Goal: Task Accomplishment & Management: Use online tool/utility

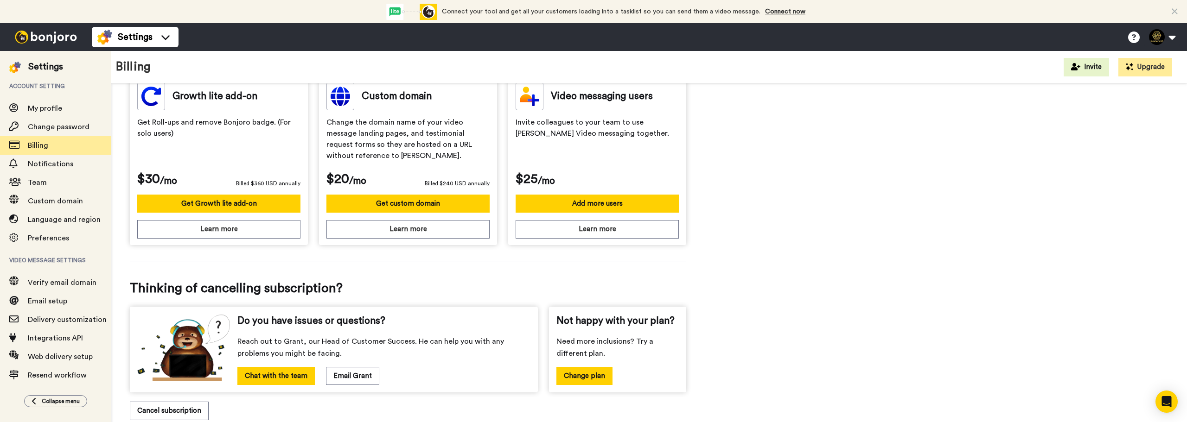
scroll to position [298, 0]
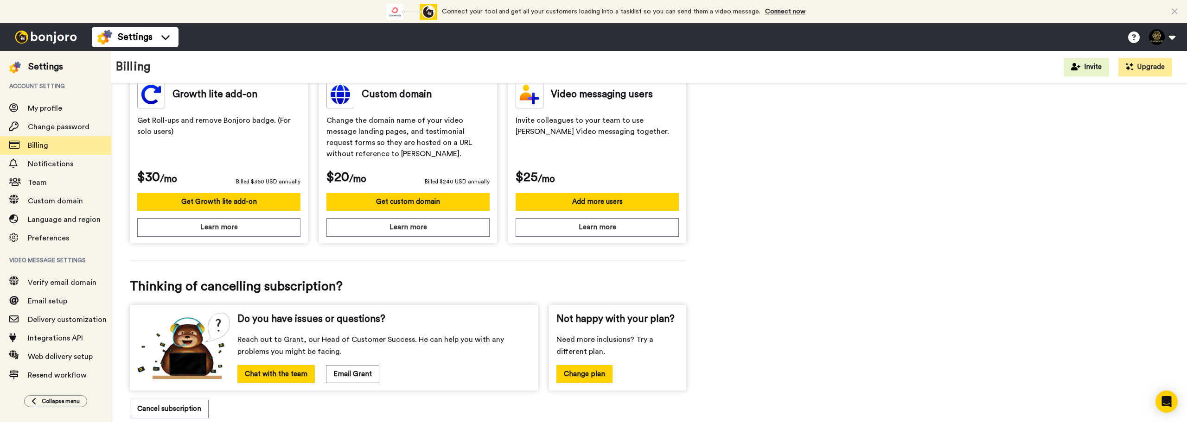
click at [170, 412] on button "Cancel subscription" at bounding box center [169, 409] width 79 height 18
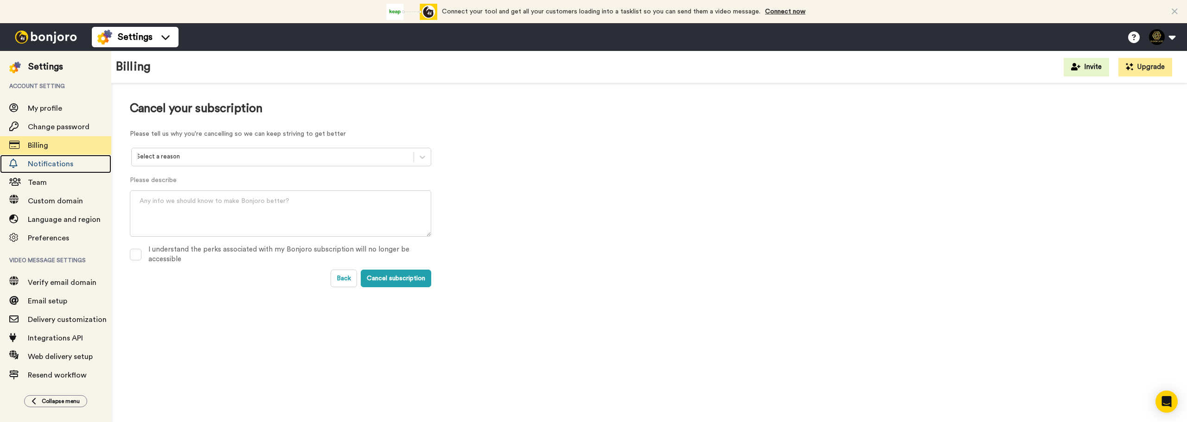
click at [63, 164] on span "Notifications" at bounding box center [50, 163] width 45 height 7
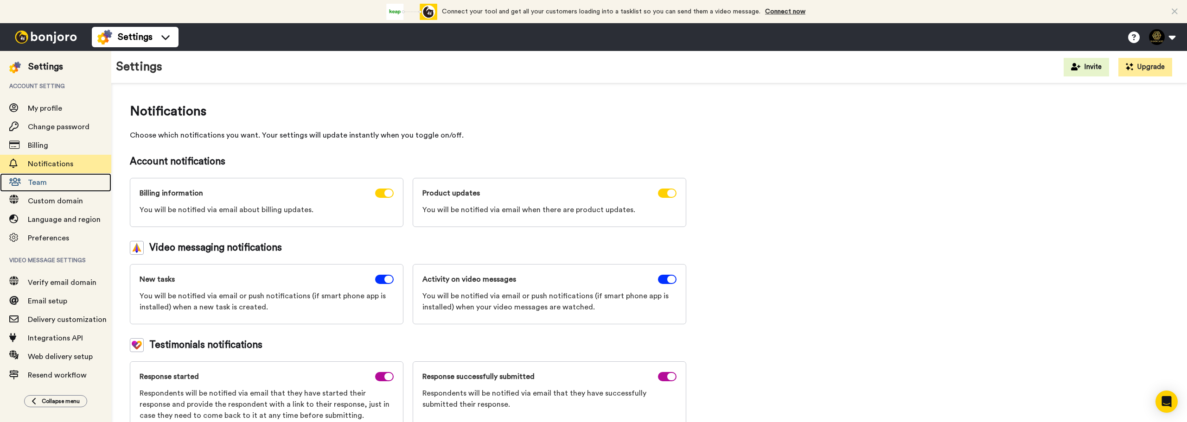
click at [42, 186] on span "Team" at bounding box center [37, 182] width 19 height 7
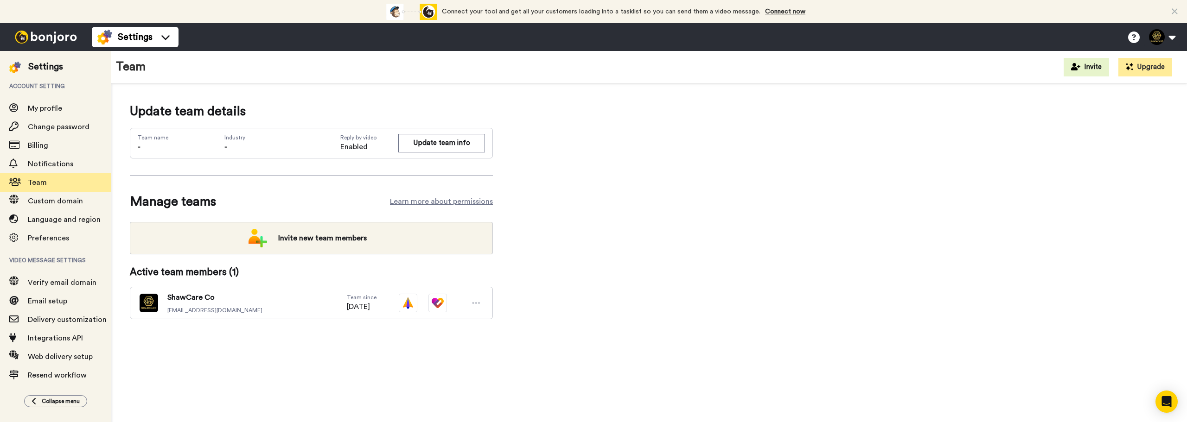
click at [481, 304] on div at bounding box center [476, 303] width 14 height 14
click at [57, 200] on span "Custom domain" at bounding box center [55, 200] width 55 height 7
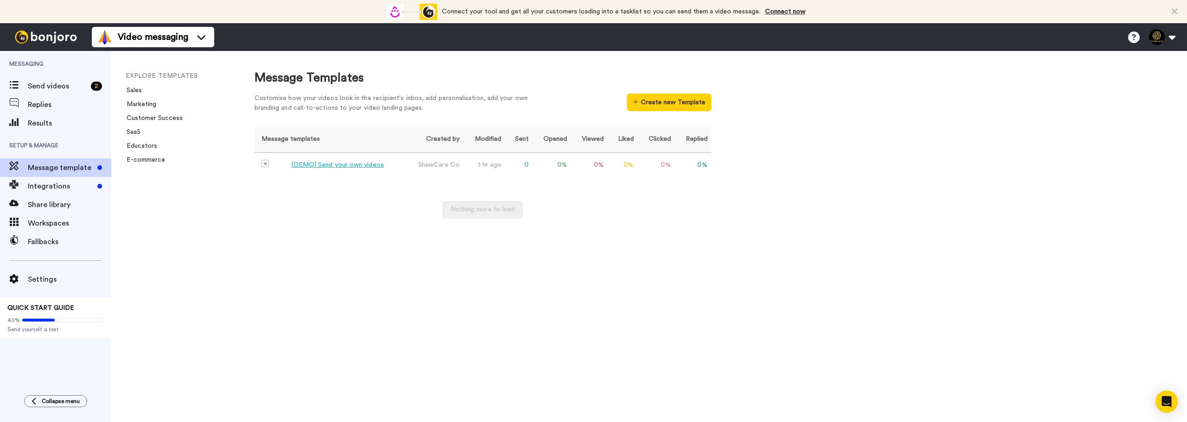
click at [333, 163] on div "[DEMO] Send your own videos" at bounding box center [337, 165] width 93 height 10
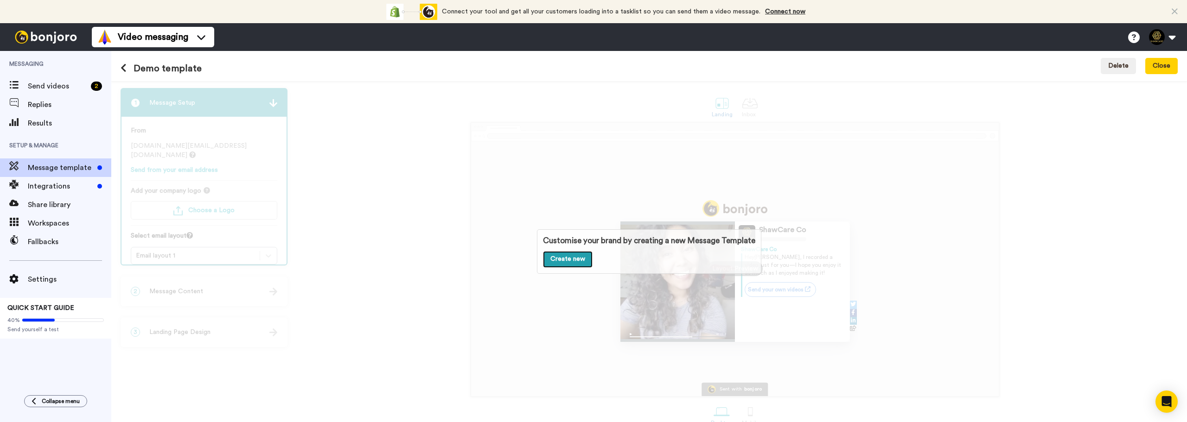
drag, startPoint x: 571, startPoint y: 260, endPoint x: 567, endPoint y: 266, distance: 6.7
click at [570, 261] on link "Create new" at bounding box center [568, 259] width 50 height 17
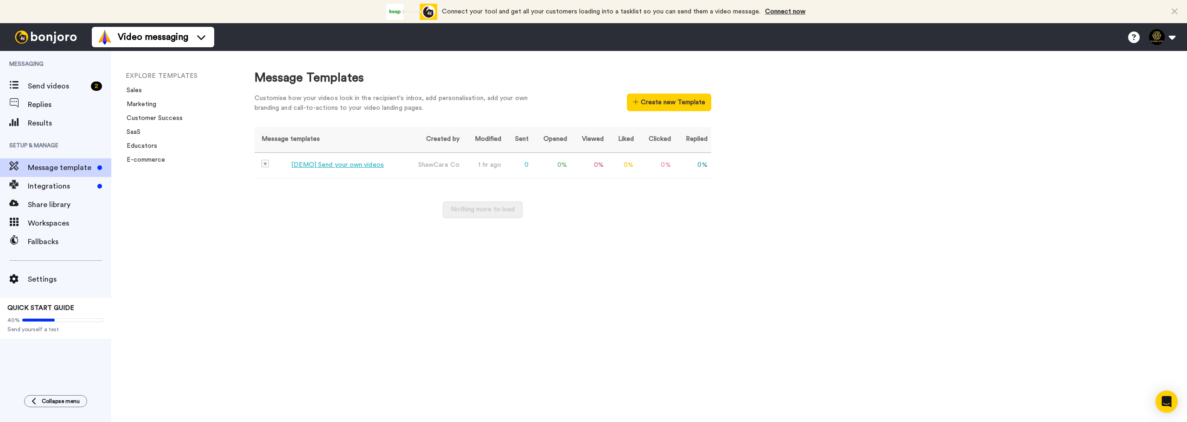
click at [358, 164] on div "[DEMO] Send your own videos" at bounding box center [337, 165] width 93 height 10
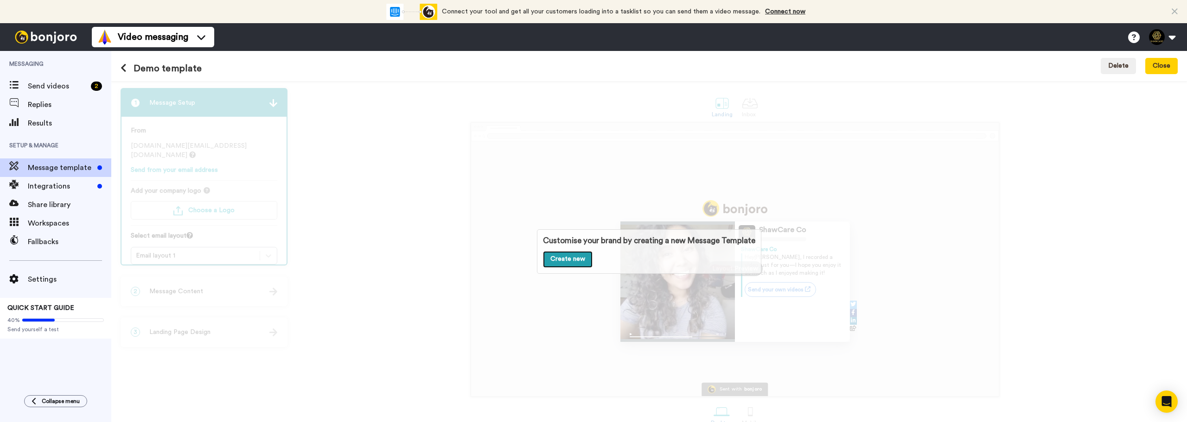
click at [565, 258] on link "Create new" at bounding box center [568, 259] width 50 height 17
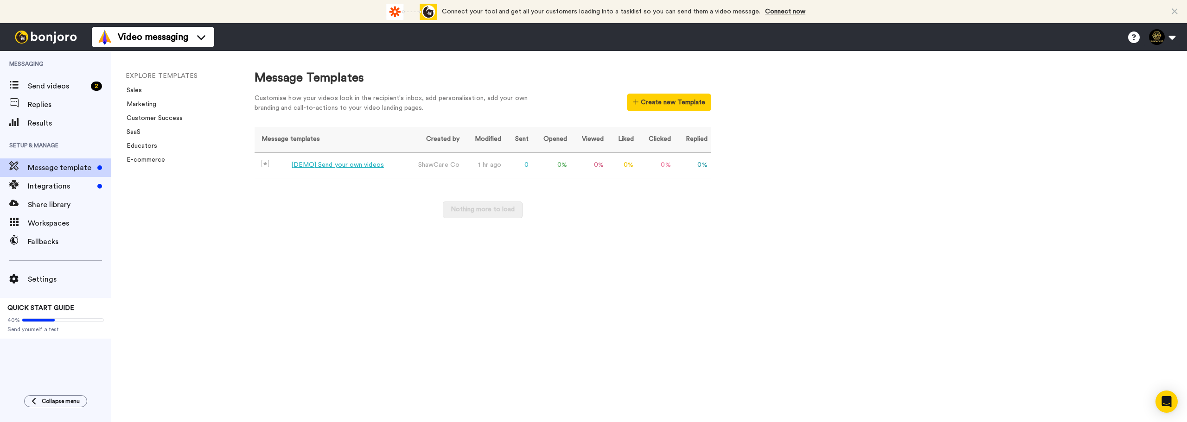
click at [363, 162] on div "[DEMO] Send your own videos" at bounding box center [337, 165] width 93 height 10
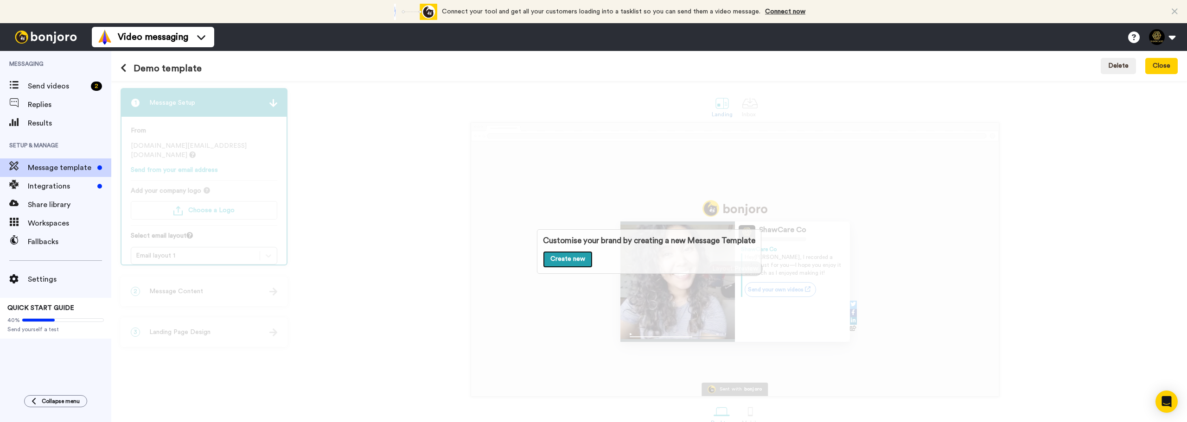
click at [568, 262] on link "Create new" at bounding box center [568, 259] width 50 height 17
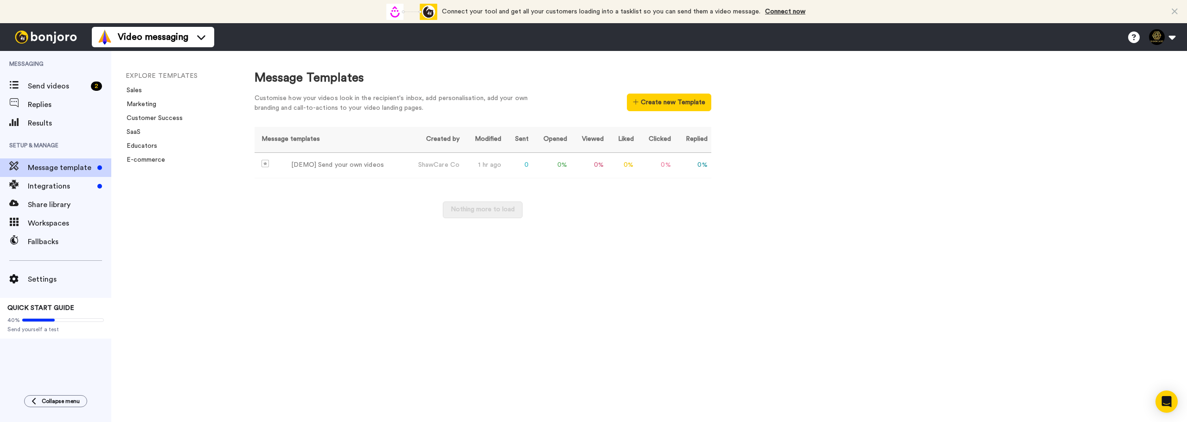
click at [651, 106] on button "Create new Template" at bounding box center [669, 103] width 84 height 18
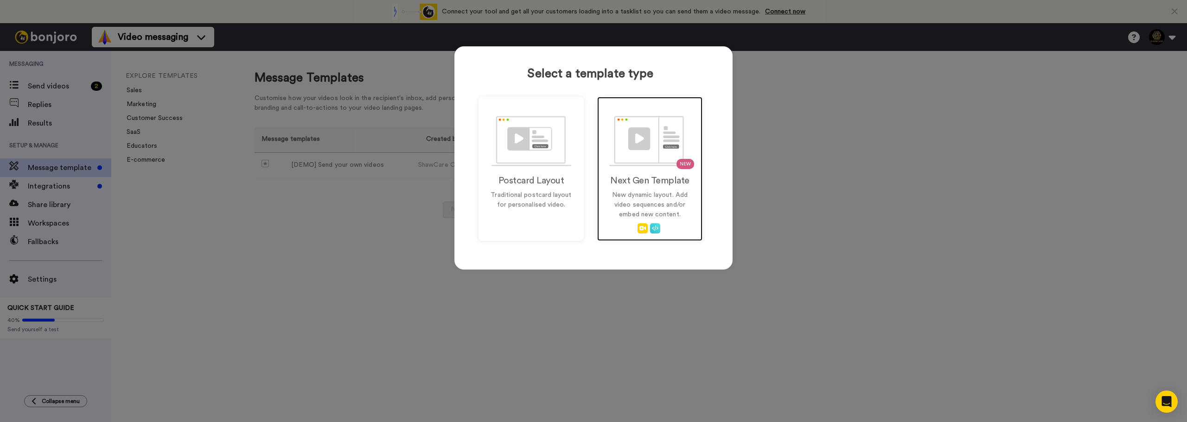
click at [653, 178] on h2 "Next Gen Template" at bounding box center [650, 181] width 86 height 10
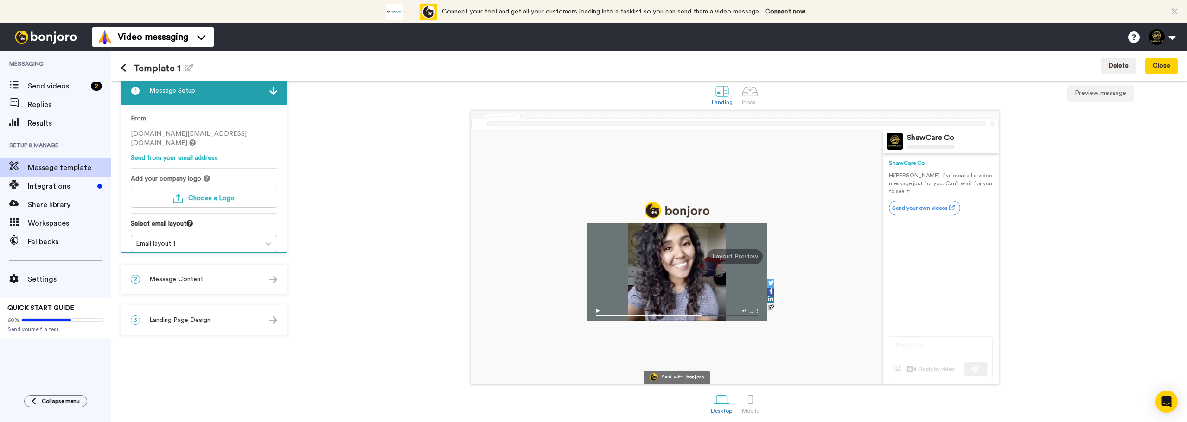
scroll to position [16, 0]
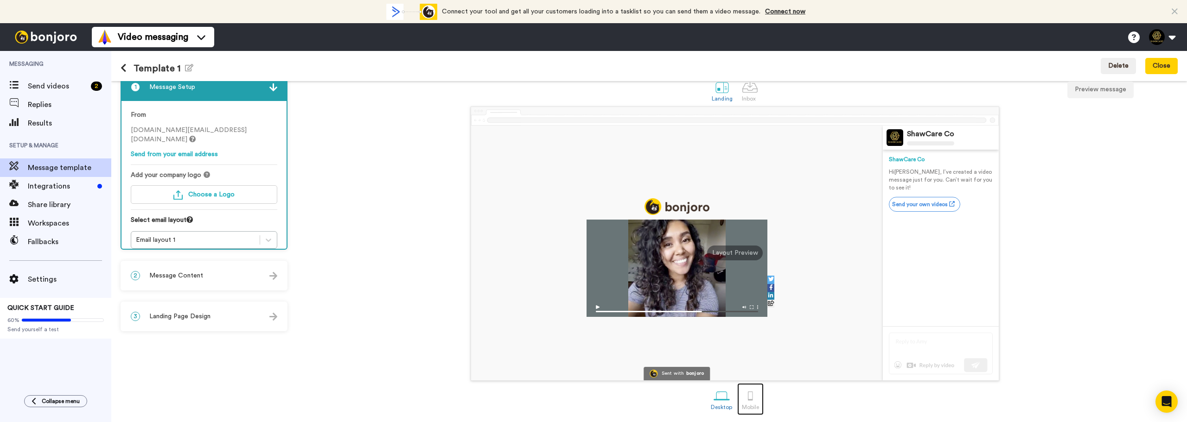
click at [752, 404] on div "Mobile" at bounding box center [750, 407] width 17 height 6
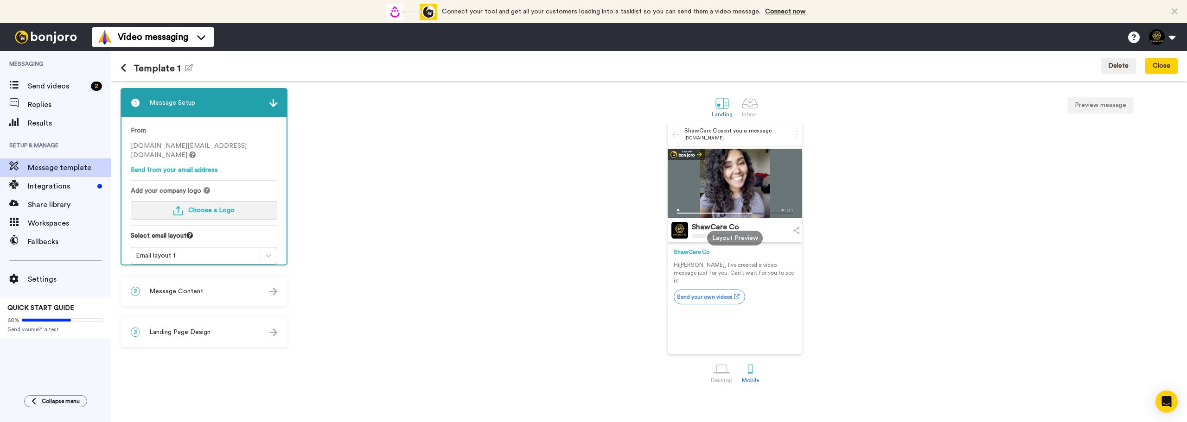
click at [207, 206] on button "Choose a Logo" at bounding box center [204, 210] width 146 height 19
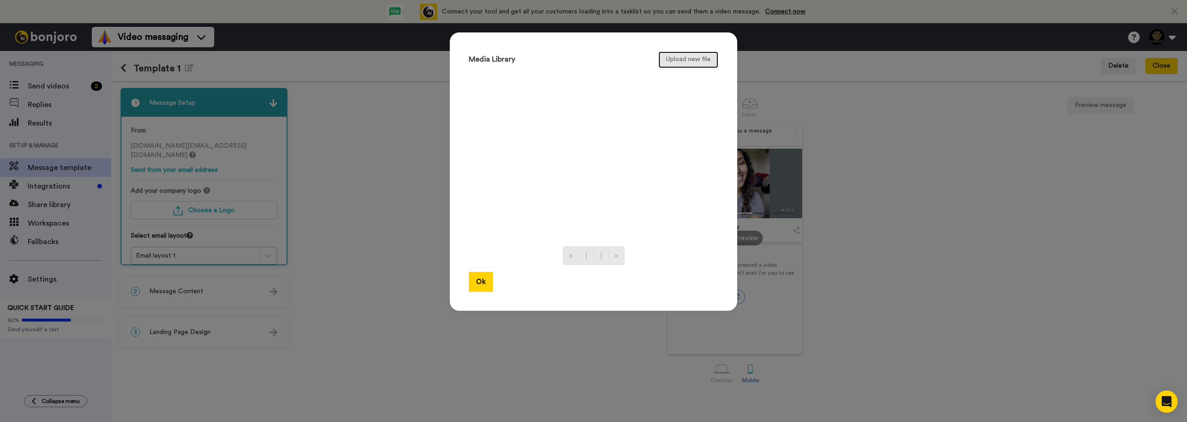
click at [706, 56] on button "Upload new file" at bounding box center [688, 59] width 60 height 17
click at [479, 281] on button "Ok" at bounding box center [481, 282] width 24 height 20
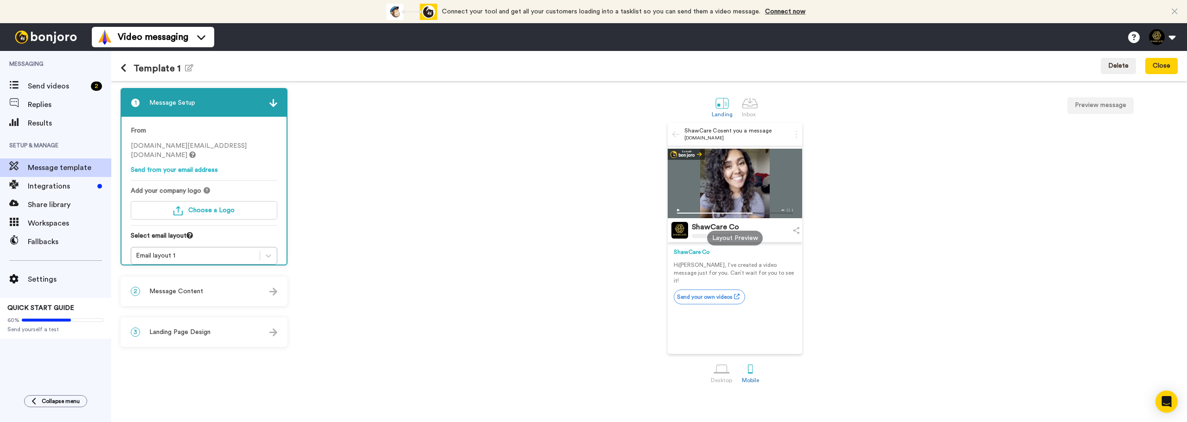
click at [743, 237] on div "Layout Preview" at bounding box center [735, 238] width 56 height 15
click at [783, 182] on div at bounding box center [735, 184] width 134 height 70
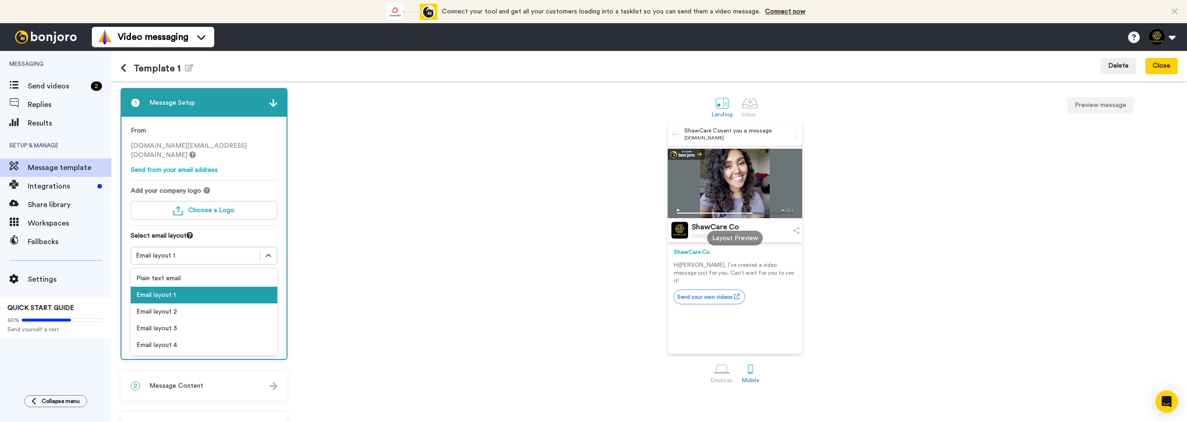
click at [205, 251] on div "Email layout 1" at bounding box center [195, 255] width 119 height 9
click at [193, 270] on div "Plain text email" at bounding box center [204, 278] width 146 height 17
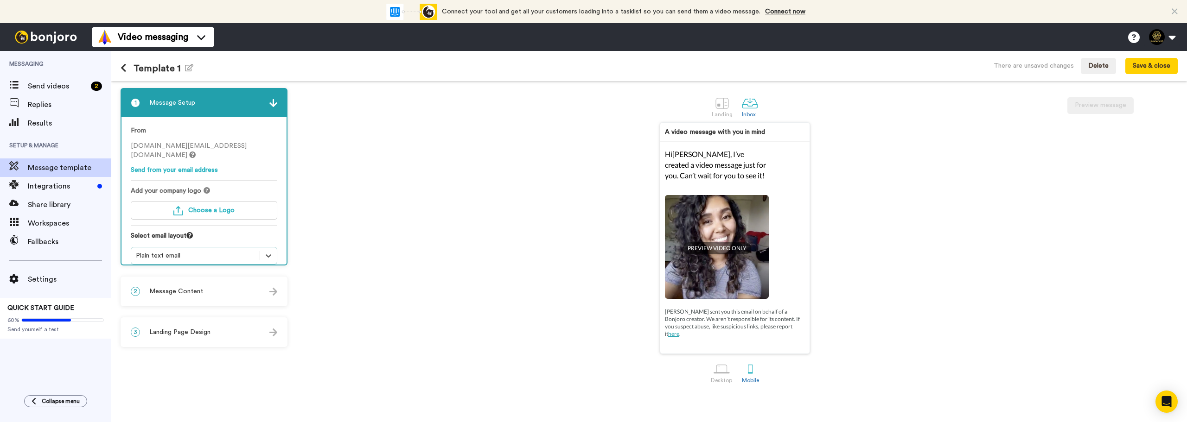
click at [194, 251] on div "Plain text email" at bounding box center [195, 255] width 128 height 11
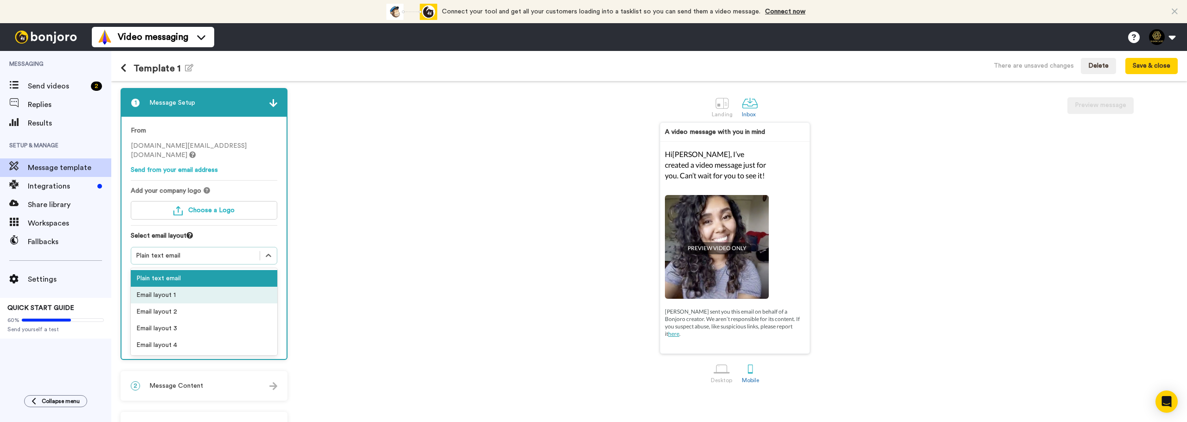
click at [191, 287] on div "Email layout 1" at bounding box center [204, 295] width 146 height 17
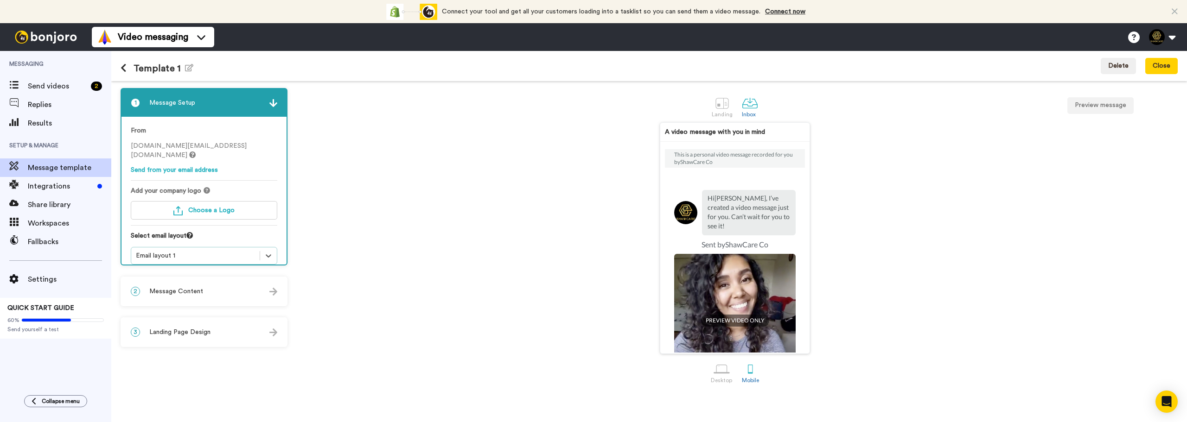
click at [204, 251] on div "Email layout 1" at bounding box center [195, 255] width 119 height 9
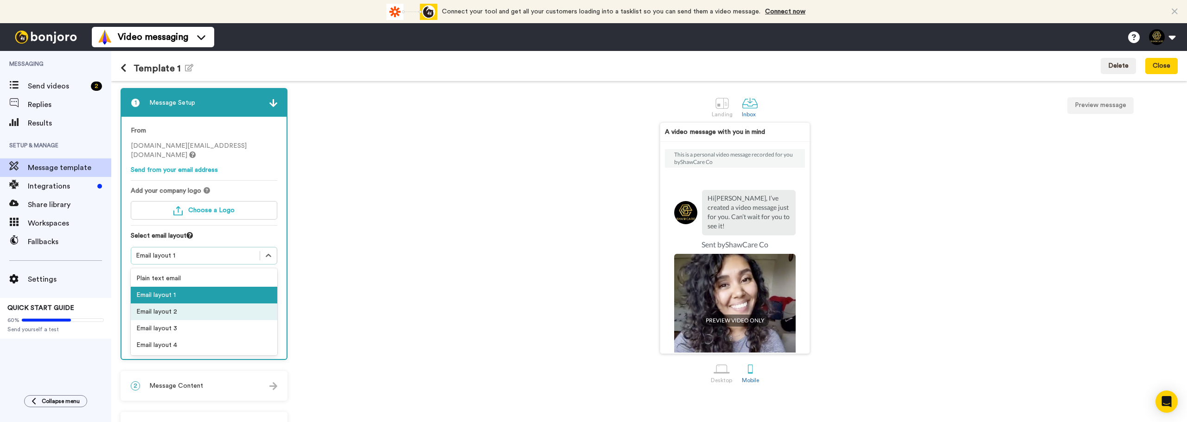
click at [198, 305] on div "Email layout 2" at bounding box center [204, 312] width 146 height 17
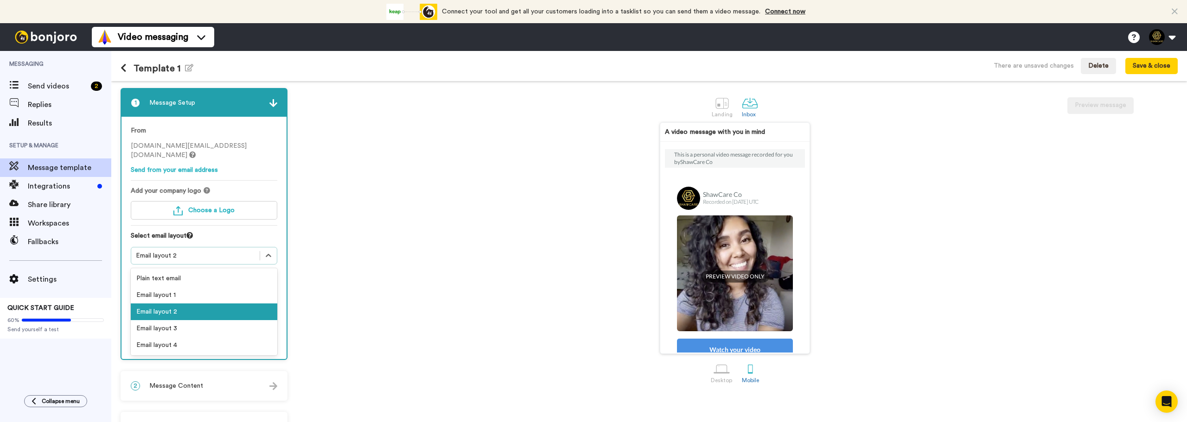
click at [208, 254] on div "Email layout 2" at bounding box center [204, 256] width 146 height 18
click at [192, 320] on div "Email layout 3" at bounding box center [204, 328] width 146 height 17
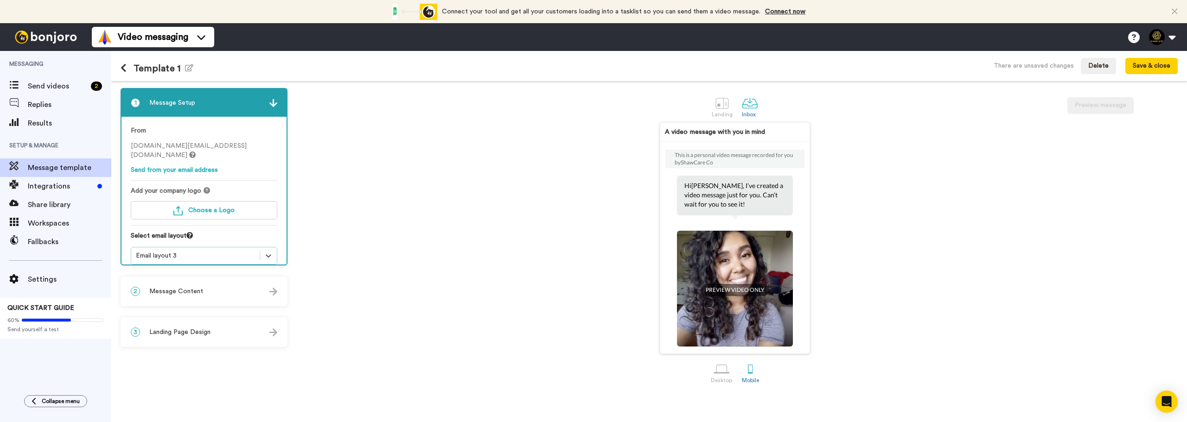
click at [200, 251] on div "Email layout 3" at bounding box center [195, 255] width 119 height 9
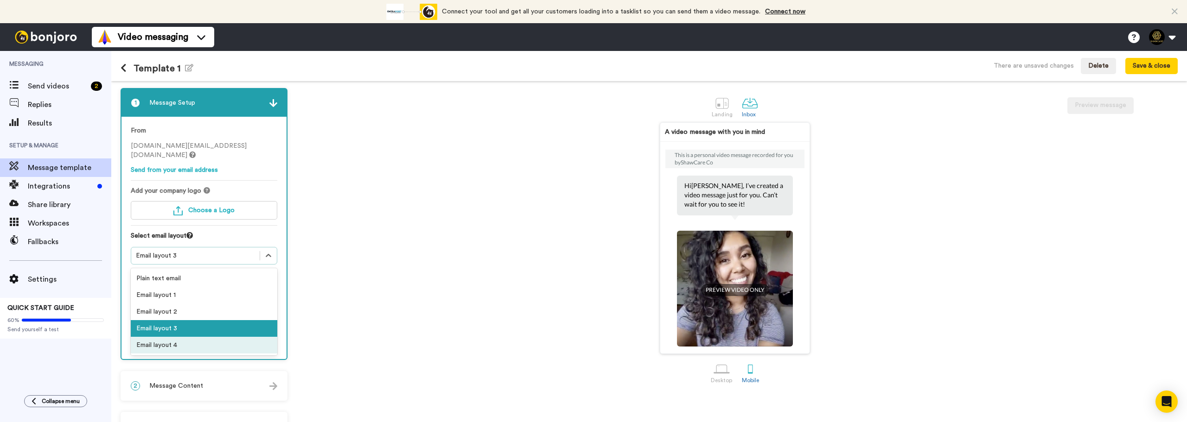
click at [181, 337] on div "Email layout 4" at bounding box center [204, 345] width 146 height 17
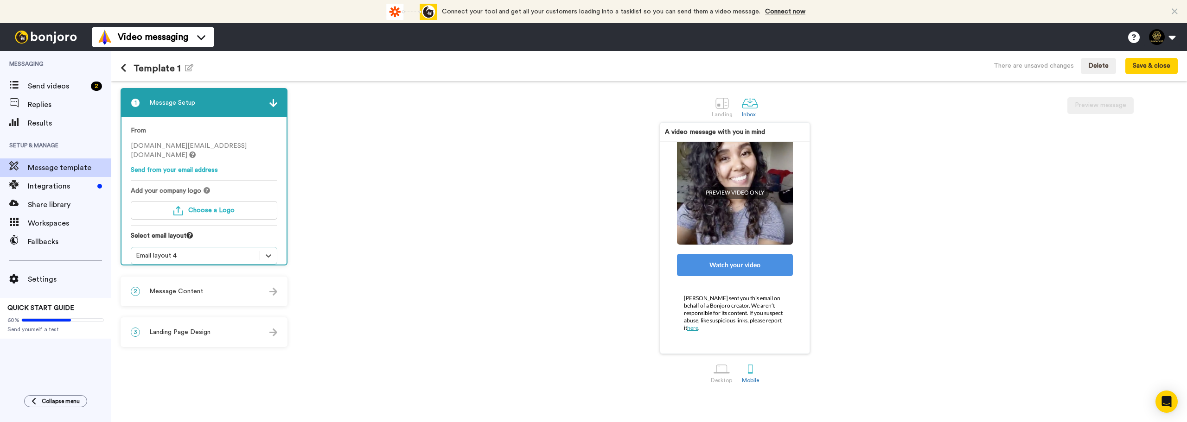
scroll to position [145, 0]
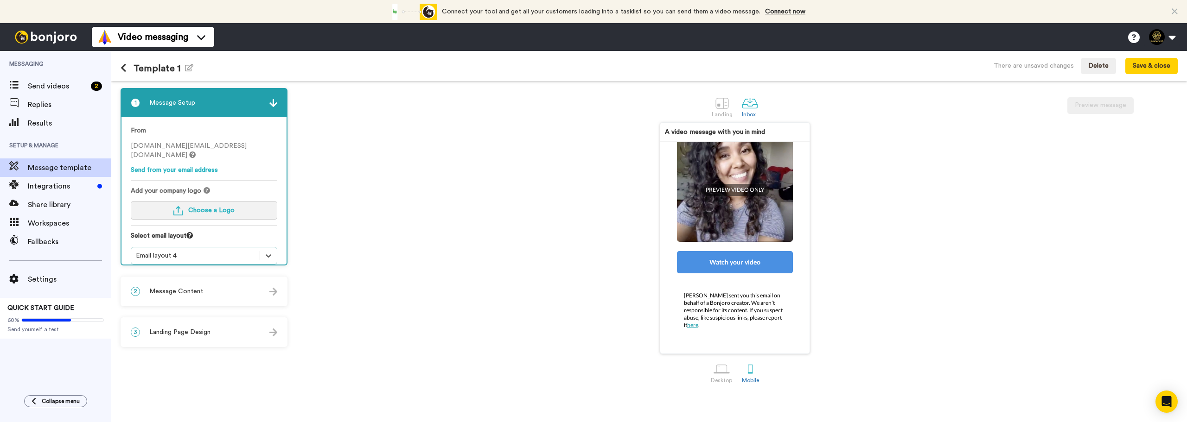
click at [223, 207] on span "Choose a Logo" at bounding box center [211, 210] width 46 height 6
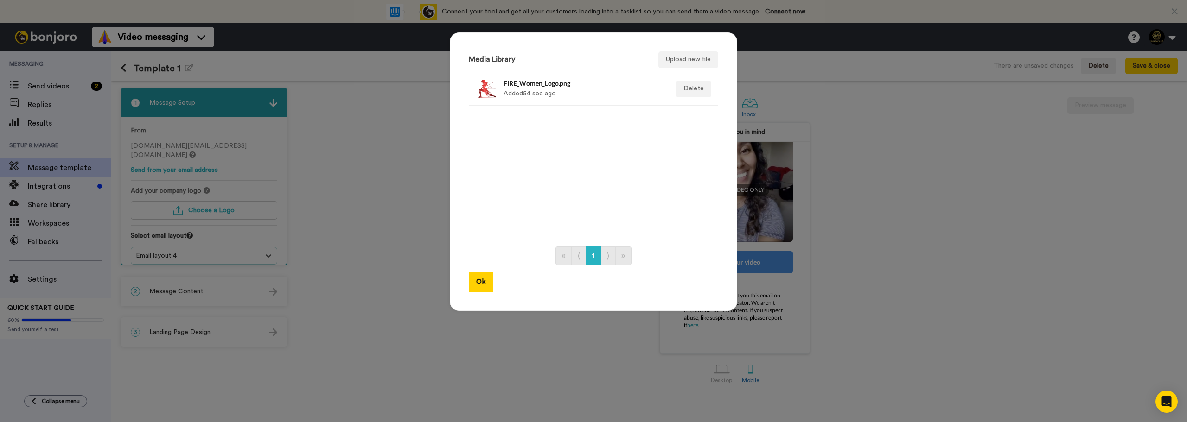
click at [588, 92] on div "FIRE_Women_Logo.png Added 54 sec ago" at bounding box center [583, 88] width 160 height 23
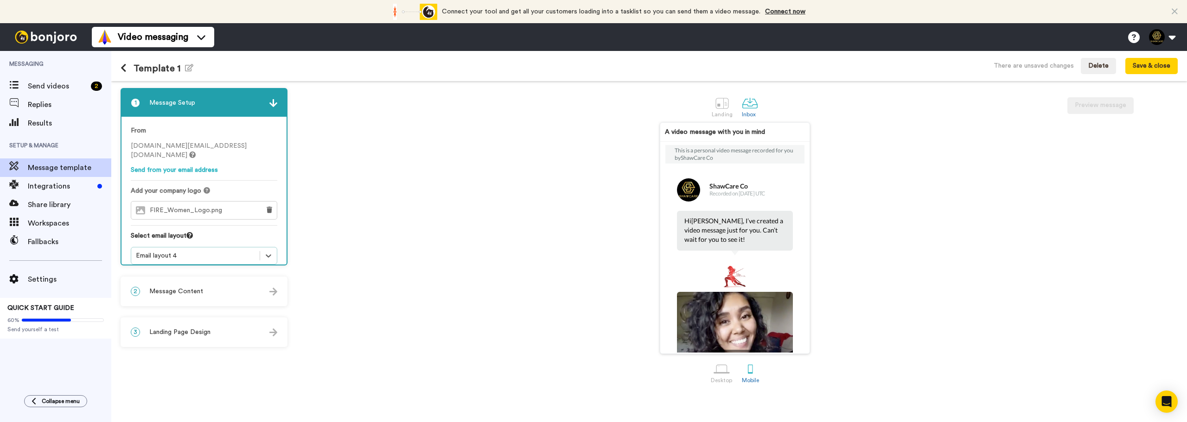
scroll to position [0, 0]
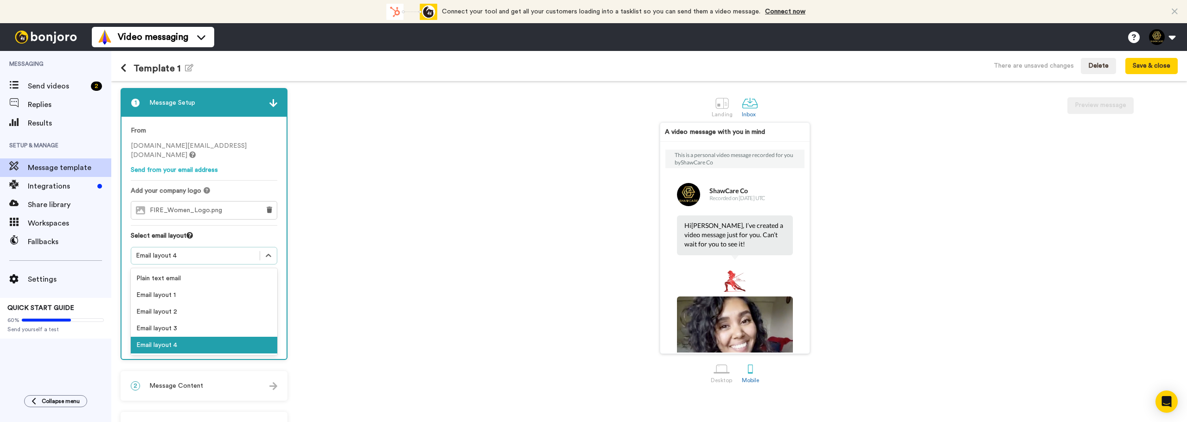
click at [189, 251] on div "Email layout 4" at bounding box center [195, 255] width 119 height 9
click at [195, 270] on div "Plain text email" at bounding box center [204, 278] width 146 height 17
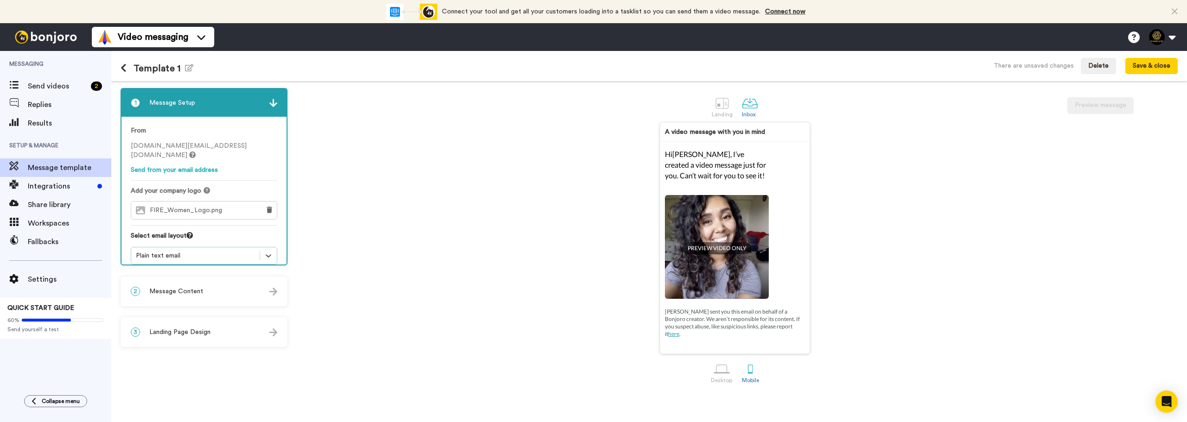
click at [201, 250] on div "Plain text email" at bounding box center [195, 255] width 128 height 11
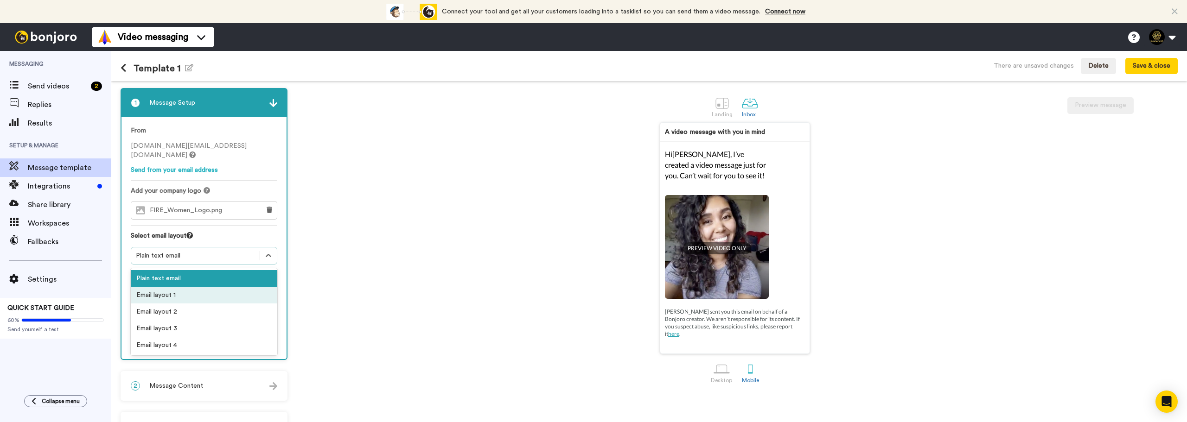
click at [180, 290] on div "Email layout 1" at bounding box center [204, 295] width 146 height 17
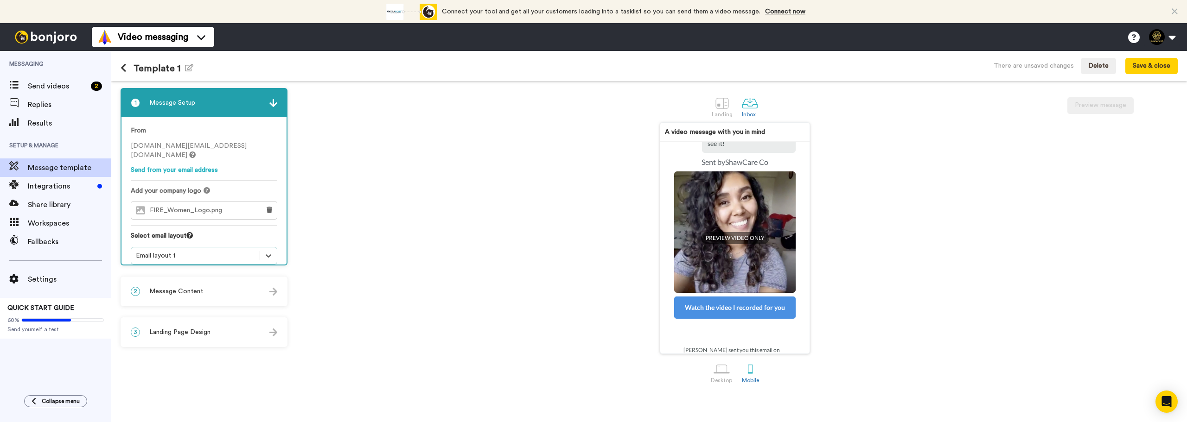
scroll to position [114, 0]
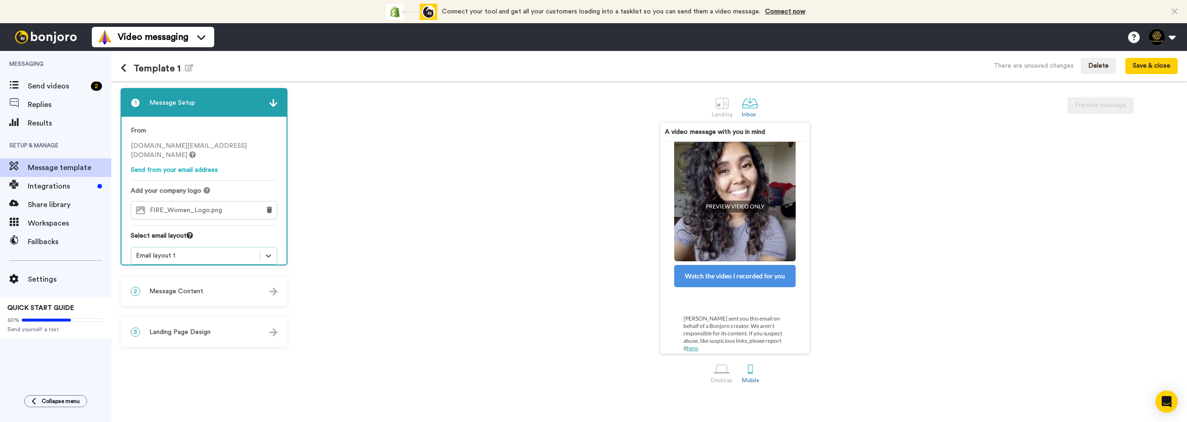
click at [193, 251] on div "Email layout 1" at bounding box center [195, 255] width 119 height 9
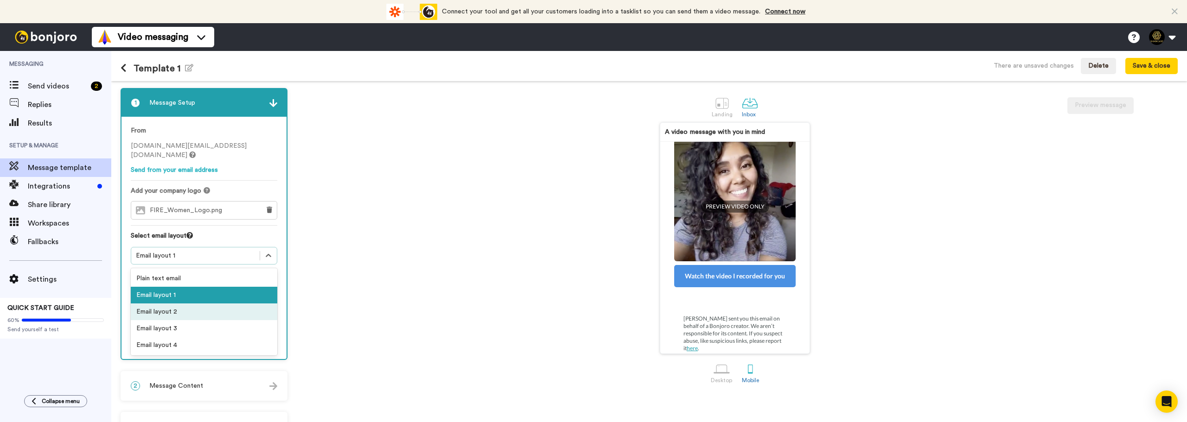
click at [178, 304] on div "Email layout 2" at bounding box center [204, 312] width 146 height 17
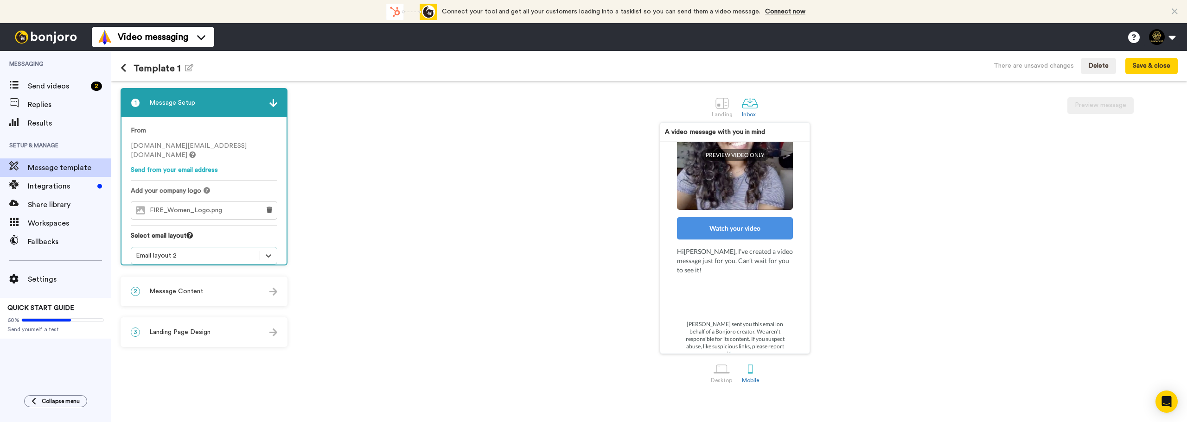
scroll to position [151, 0]
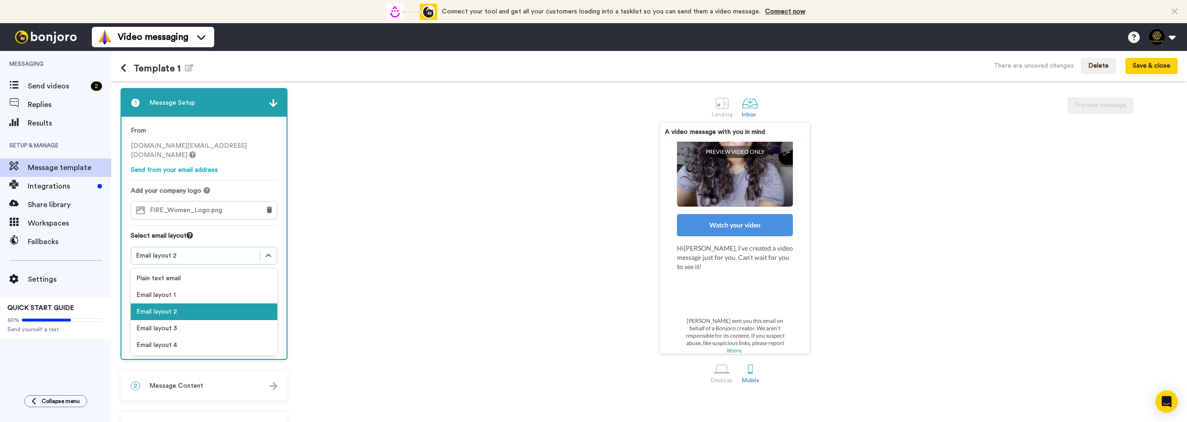
click at [179, 251] on div "Email layout 2" at bounding box center [195, 255] width 119 height 9
click at [177, 320] on div "Email layout 3" at bounding box center [204, 328] width 146 height 17
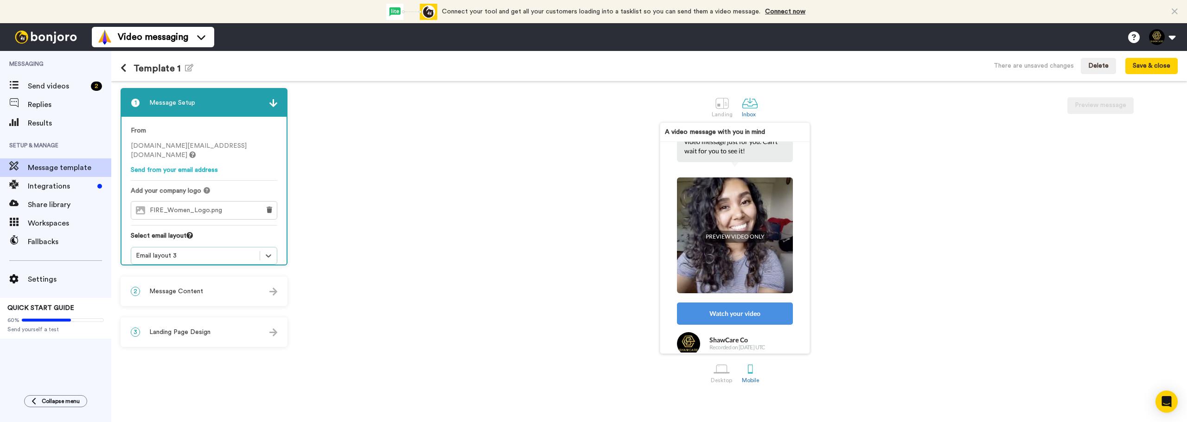
scroll to position [128, 0]
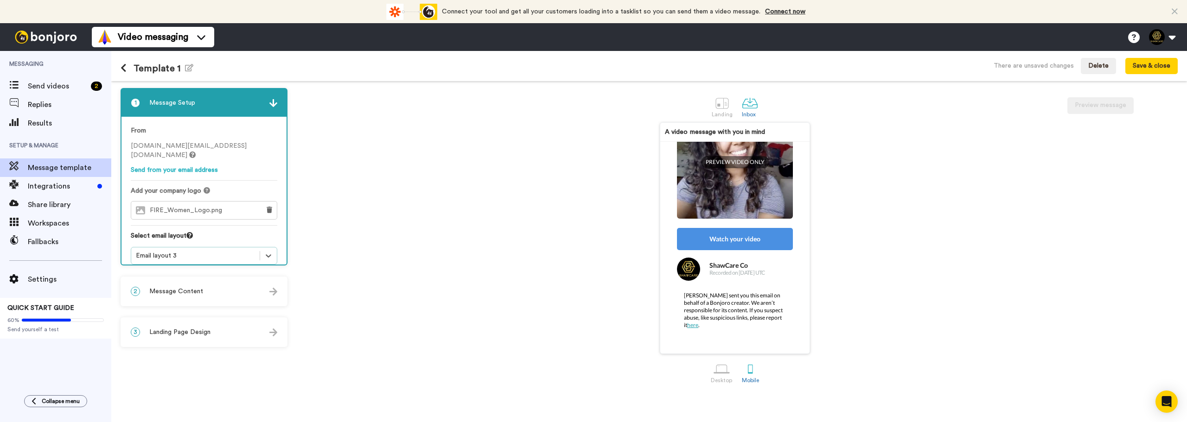
click at [193, 251] on div "Email layout 3" at bounding box center [195, 255] width 119 height 9
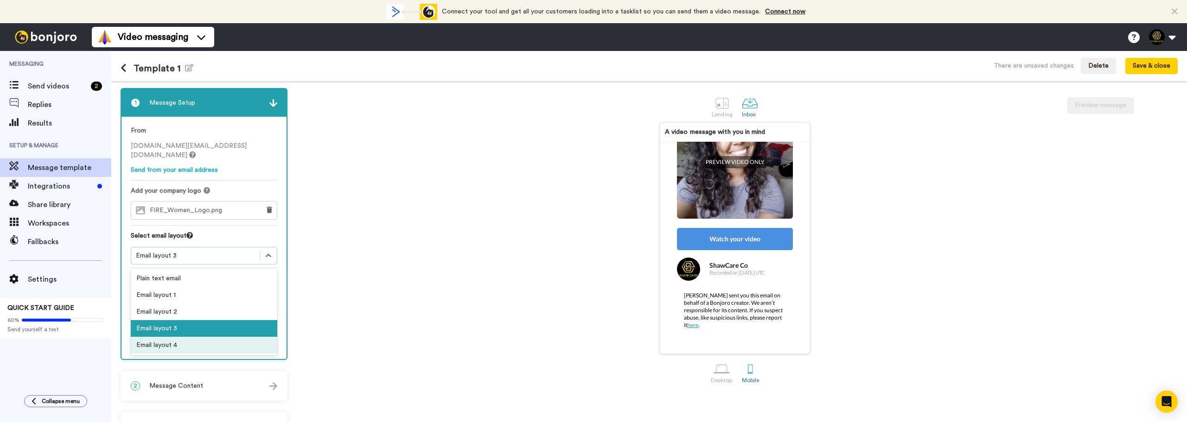
click at [176, 337] on div "Email layout 4" at bounding box center [204, 345] width 146 height 17
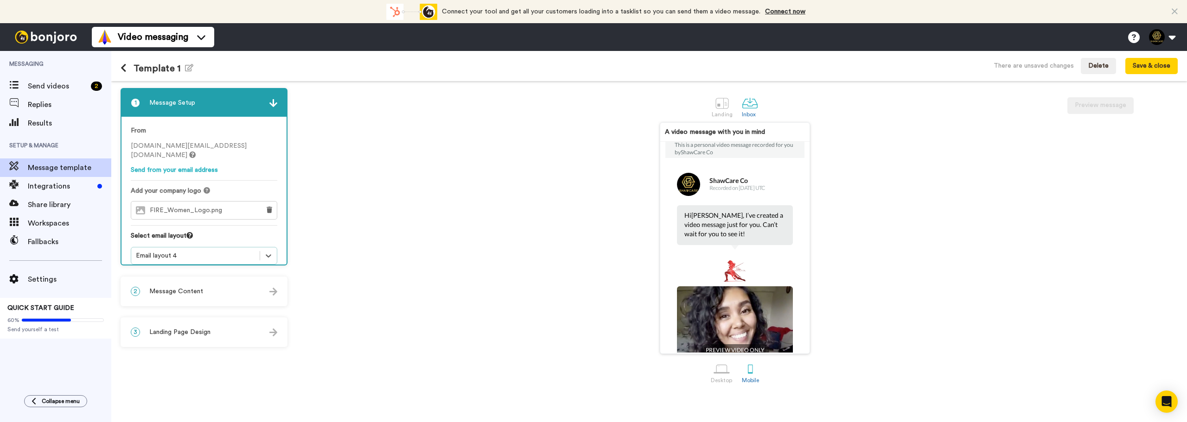
scroll to position [0, 0]
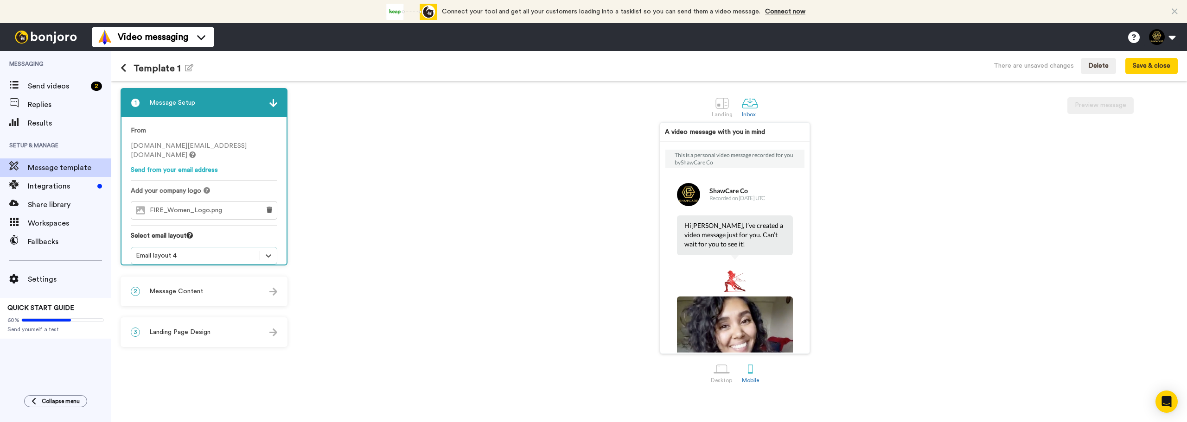
click at [175, 251] on div "Email layout 4" at bounding box center [195, 255] width 119 height 9
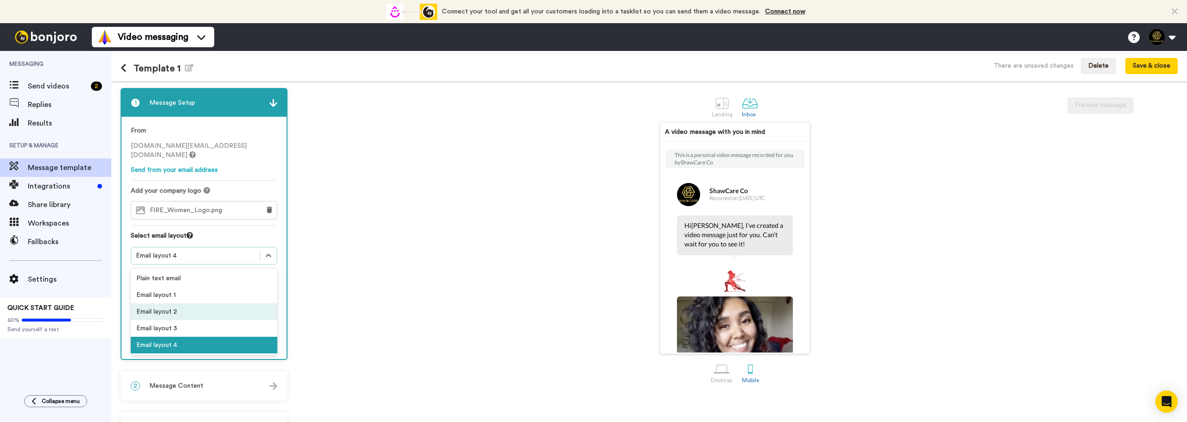
click at [171, 306] on div "Email layout 2" at bounding box center [204, 312] width 146 height 17
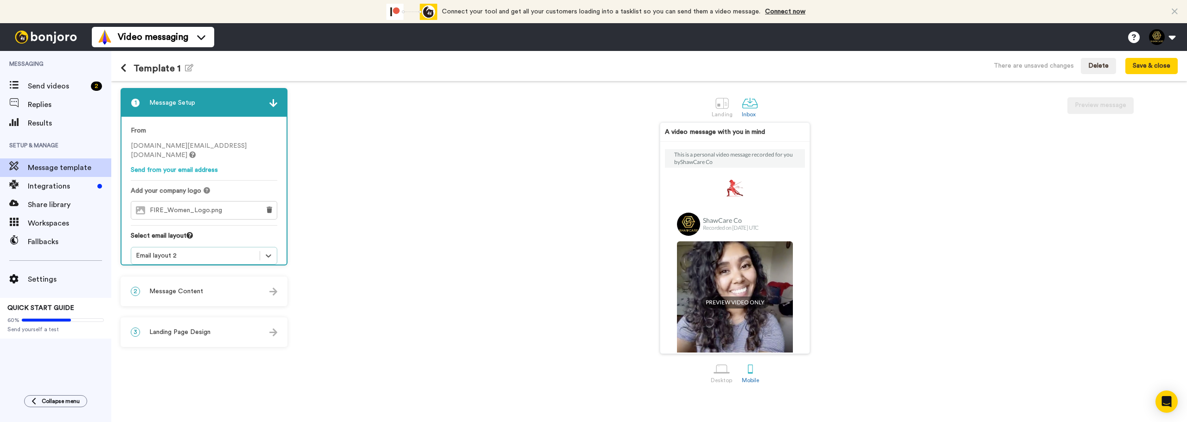
click at [157, 251] on div "Email layout 2" at bounding box center [195, 255] width 128 height 11
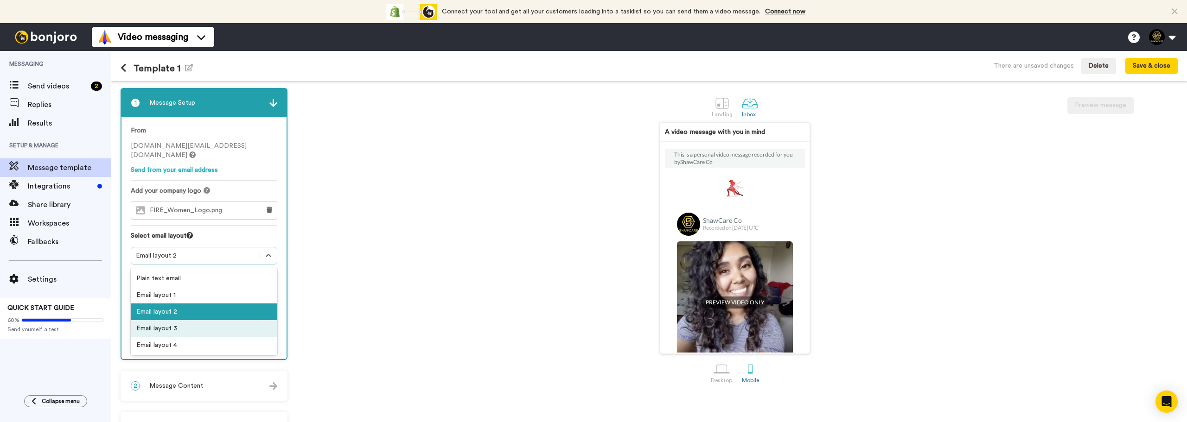
click at [171, 324] on div "Email layout 3" at bounding box center [204, 328] width 146 height 17
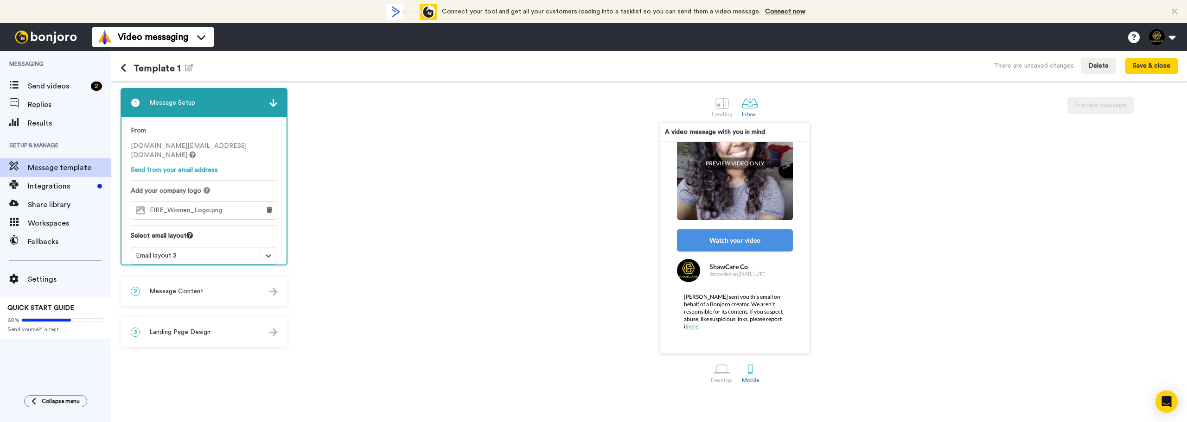
scroll to position [128, 0]
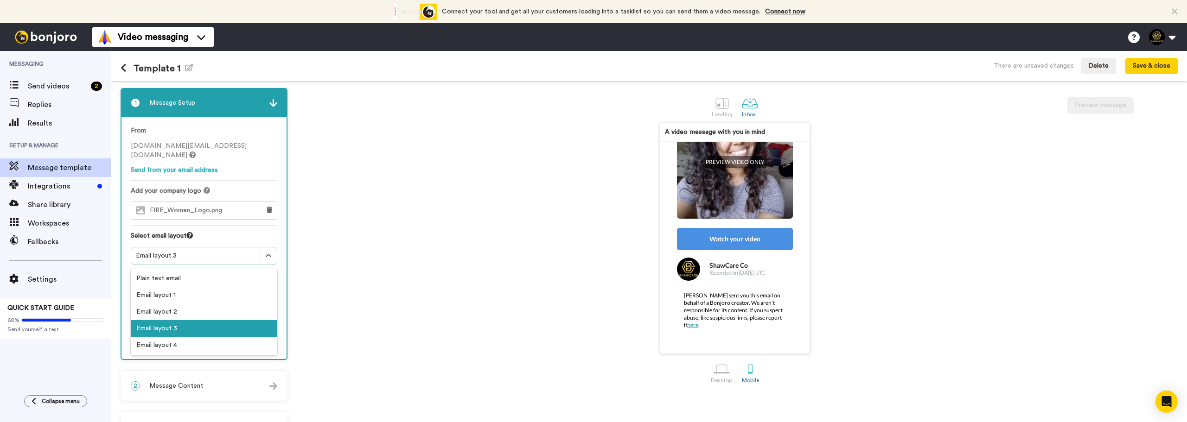
click at [193, 251] on div "Email layout 3" at bounding box center [195, 255] width 119 height 9
click at [190, 337] on div "Email layout 4" at bounding box center [204, 345] width 146 height 17
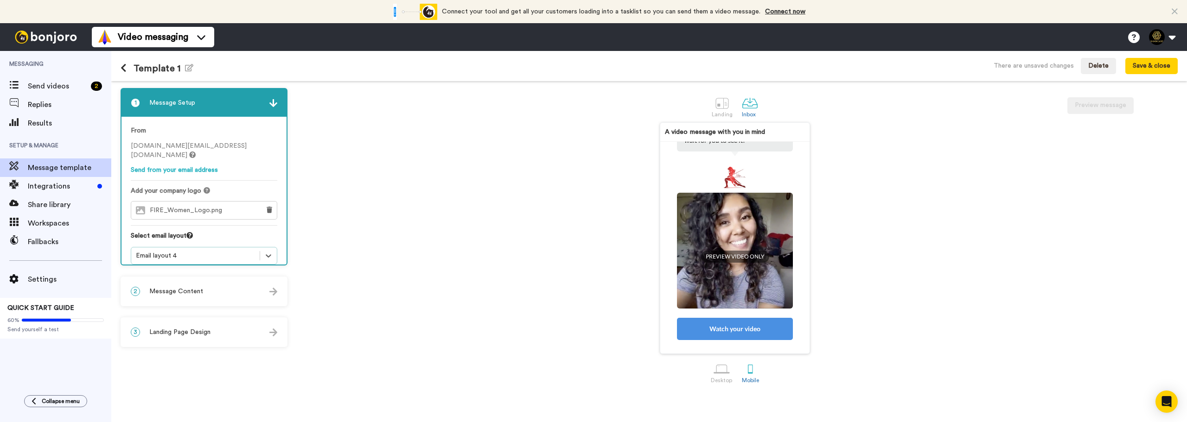
scroll to position [0, 0]
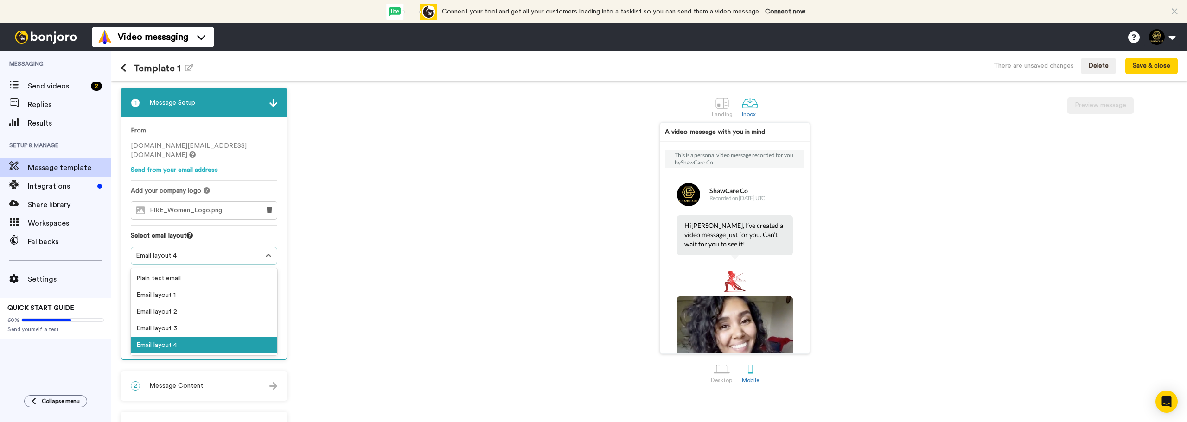
click at [191, 251] on div "Email layout 4" at bounding box center [195, 255] width 119 height 9
click at [178, 270] on div "Plain text email" at bounding box center [204, 278] width 146 height 17
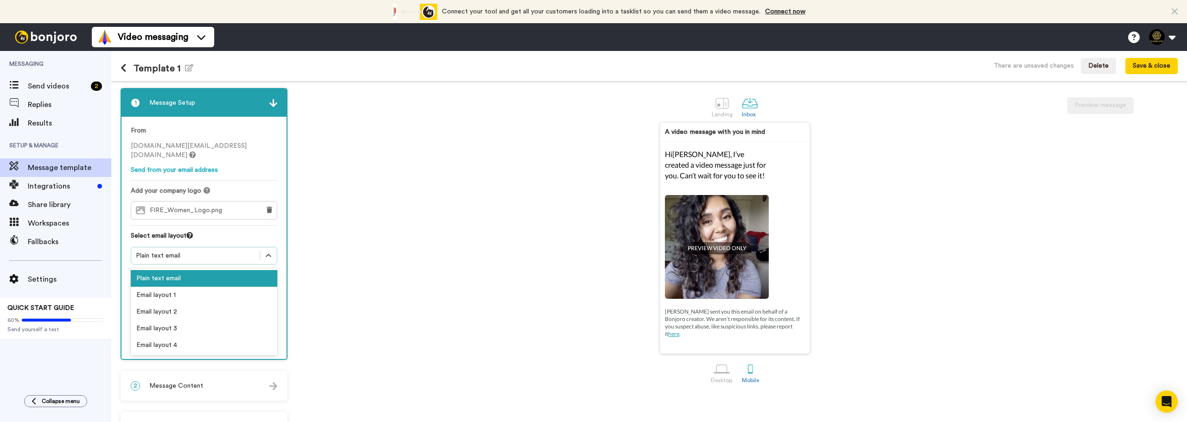
click at [207, 251] on div "Plain text email" at bounding box center [195, 255] width 119 height 9
click at [191, 287] on div "Email layout 1" at bounding box center [204, 295] width 146 height 17
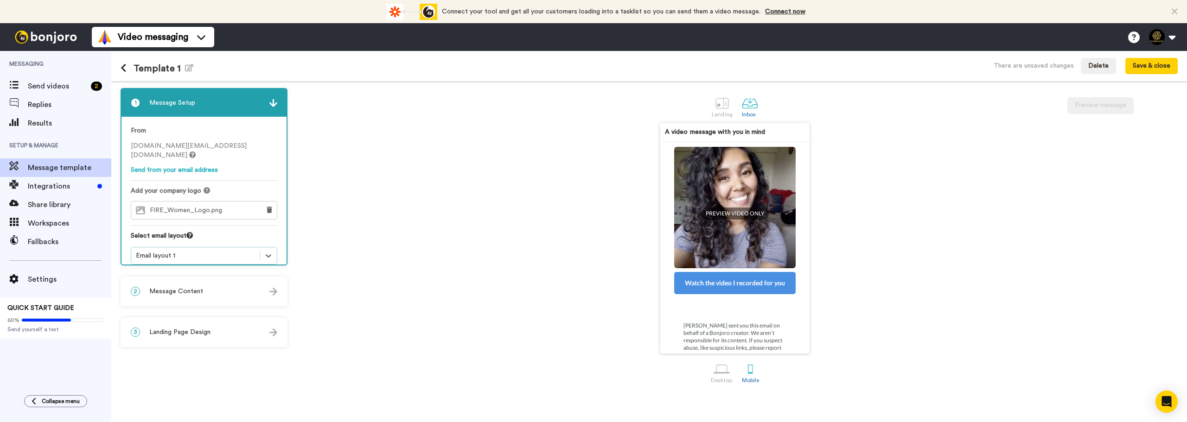
scroll to position [114, 0]
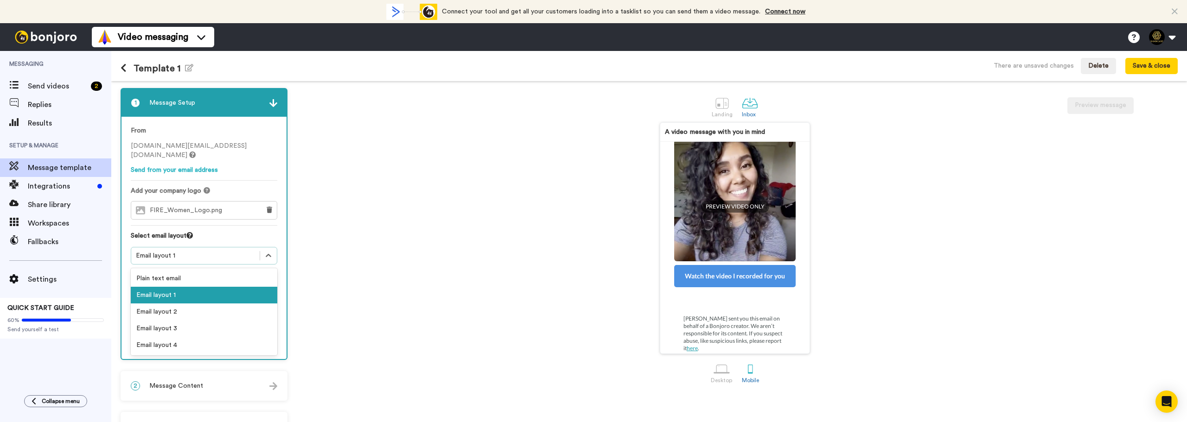
click at [224, 251] on div "Email layout 1" at bounding box center [195, 255] width 119 height 9
click at [208, 338] on div "Email layout 4" at bounding box center [204, 345] width 146 height 17
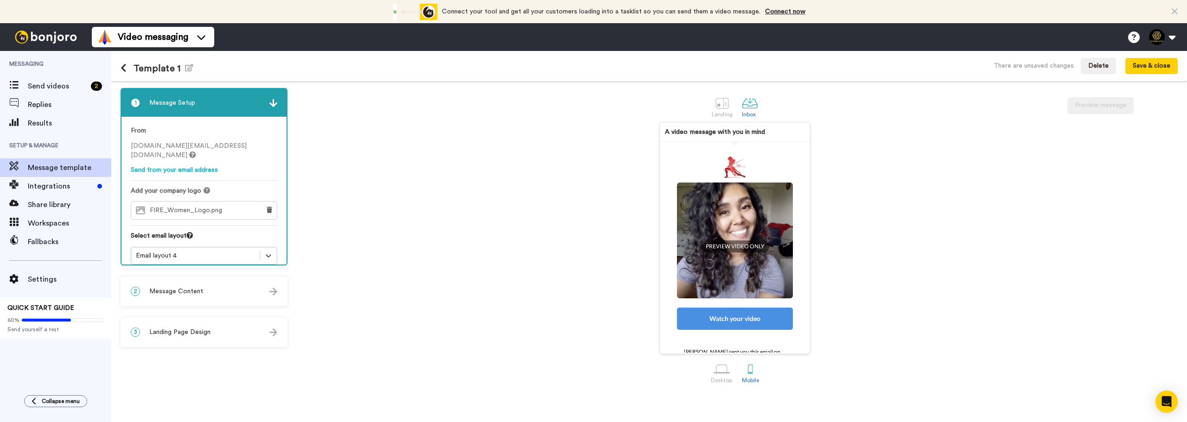
click at [205, 293] on div "2 Message Content" at bounding box center [203, 292] width 165 height 28
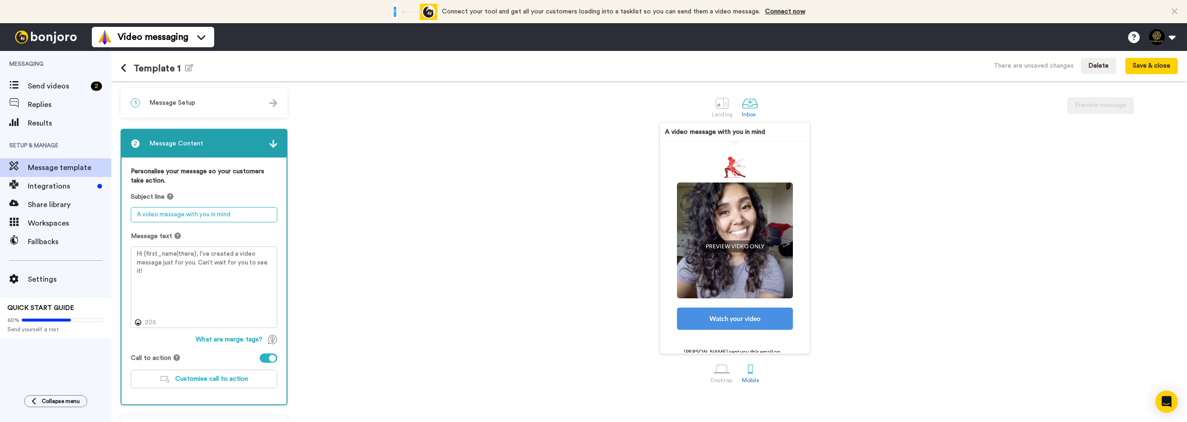
click at [185, 214] on textarea "A video message with you in mind" at bounding box center [204, 214] width 146 height 15
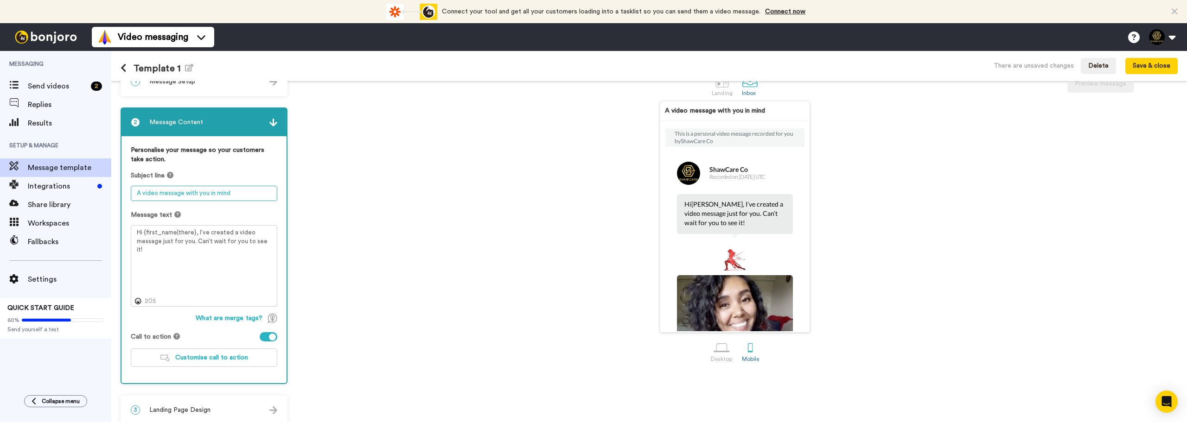
scroll to position [31, 0]
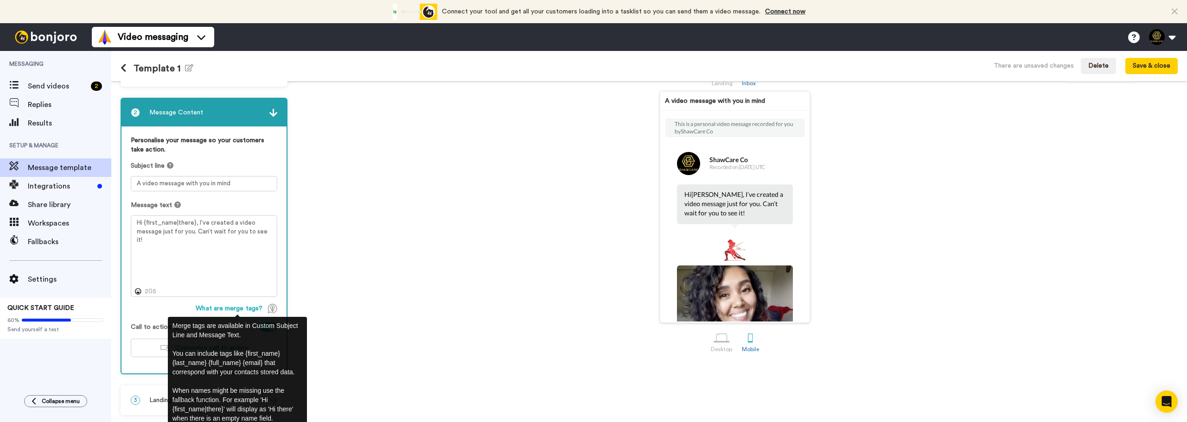
click at [274, 311] on img at bounding box center [272, 308] width 9 height 9
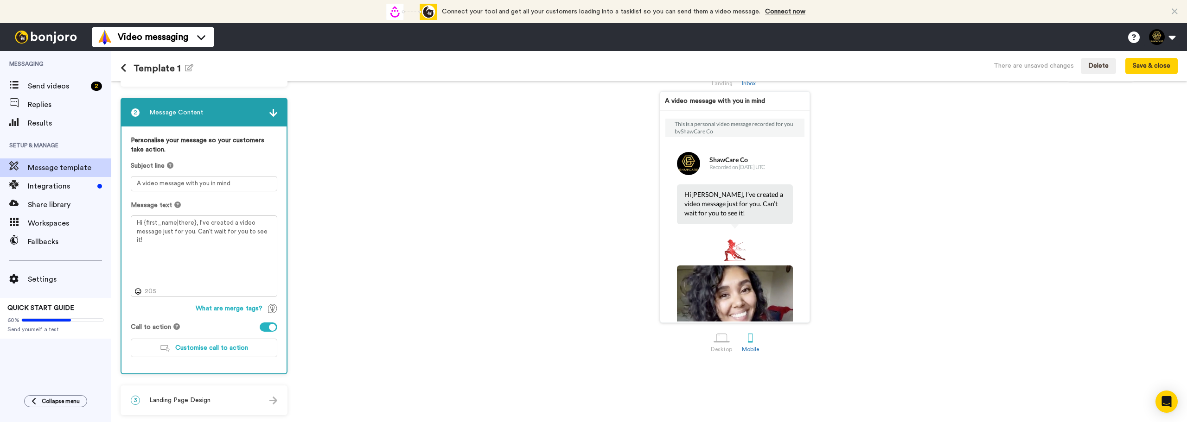
click at [423, 290] on div "A video message with you in mind This is a personal video message recorded for …" at bounding box center [734, 207] width 885 height 232
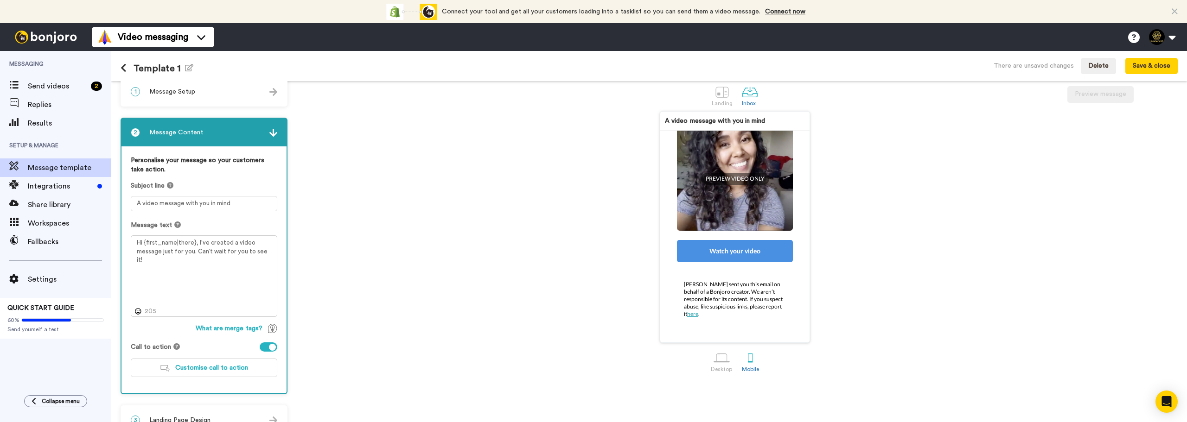
scroll to position [0, 0]
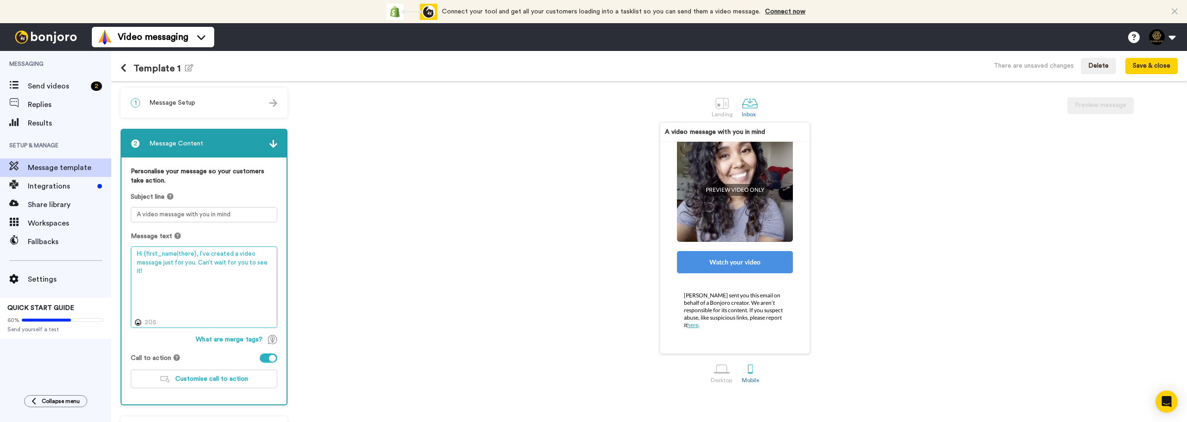
click at [187, 264] on textarea "Hi {first_name|there}, I’ve created a video message just for you. Can’t wait fo…" at bounding box center [204, 288] width 146 height 82
click at [249, 255] on textarea "Hi {first_name|there}, I’ve created a video message just for you. Can’t wait fo…" at bounding box center [204, 288] width 146 height 82
click at [192, 284] on textarea "Hi {first_name|there}, I’ve created a video message just for you. Can’t wait fo…" at bounding box center [204, 288] width 146 height 82
click at [203, 288] on textarea "Hi {first_name|there}, I’ve created a video message just for you. Can’t wait fo…" at bounding box center [204, 288] width 146 height 82
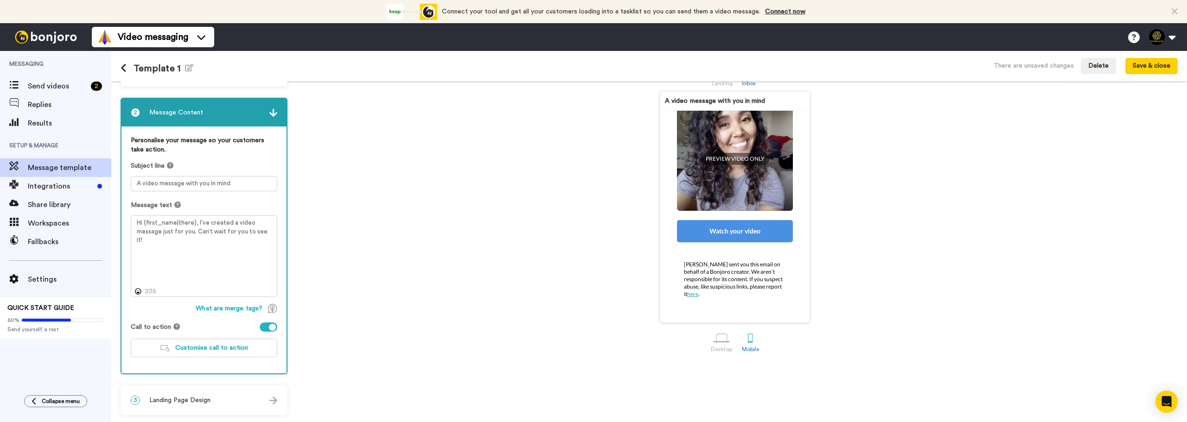
click at [217, 395] on div "3 Landing Page Design" at bounding box center [203, 401] width 165 height 28
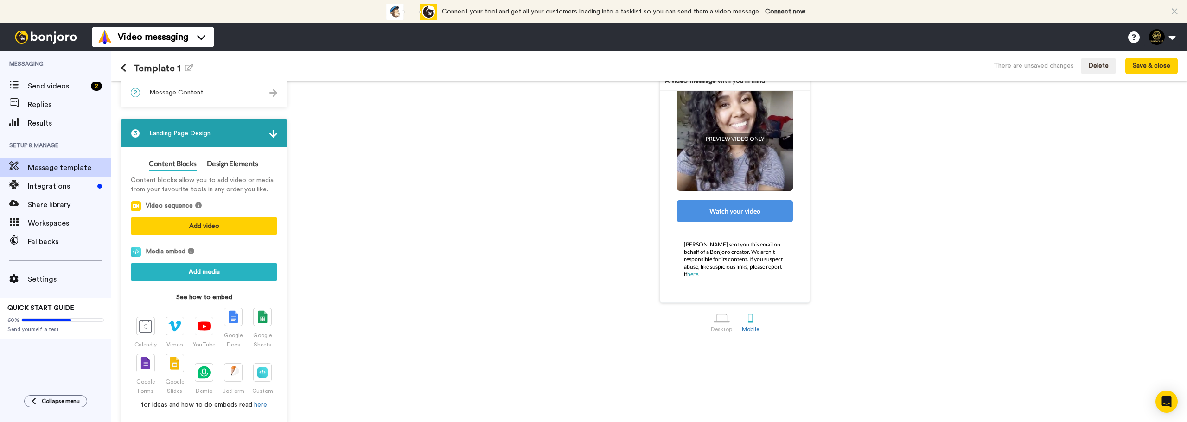
scroll to position [60, 0]
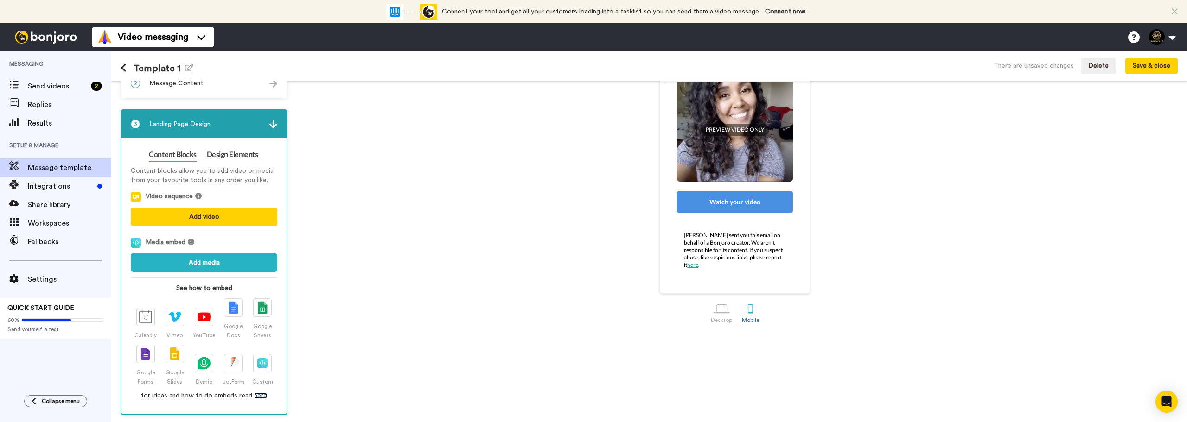
click at [260, 397] on link "here" at bounding box center [260, 396] width 13 height 6
